Goal: Task Accomplishment & Management: Use online tool/utility

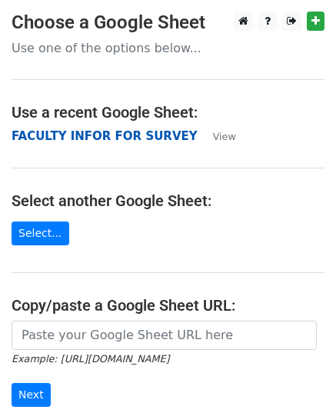
click at [112, 139] on strong "FACULTY INFOR FOR SURVEY" at bounding box center [105, 136] width 186 height 14
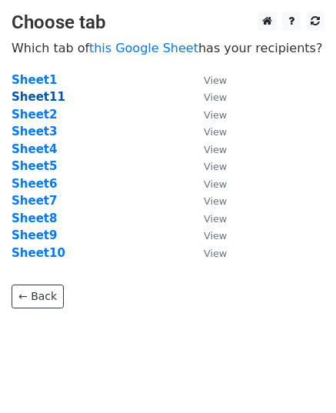
click at [33, 92] on strong "Sheet11" at bounding box center [39, 97] width 54 height 14
